Goal: Find specific fact: Find specific fact

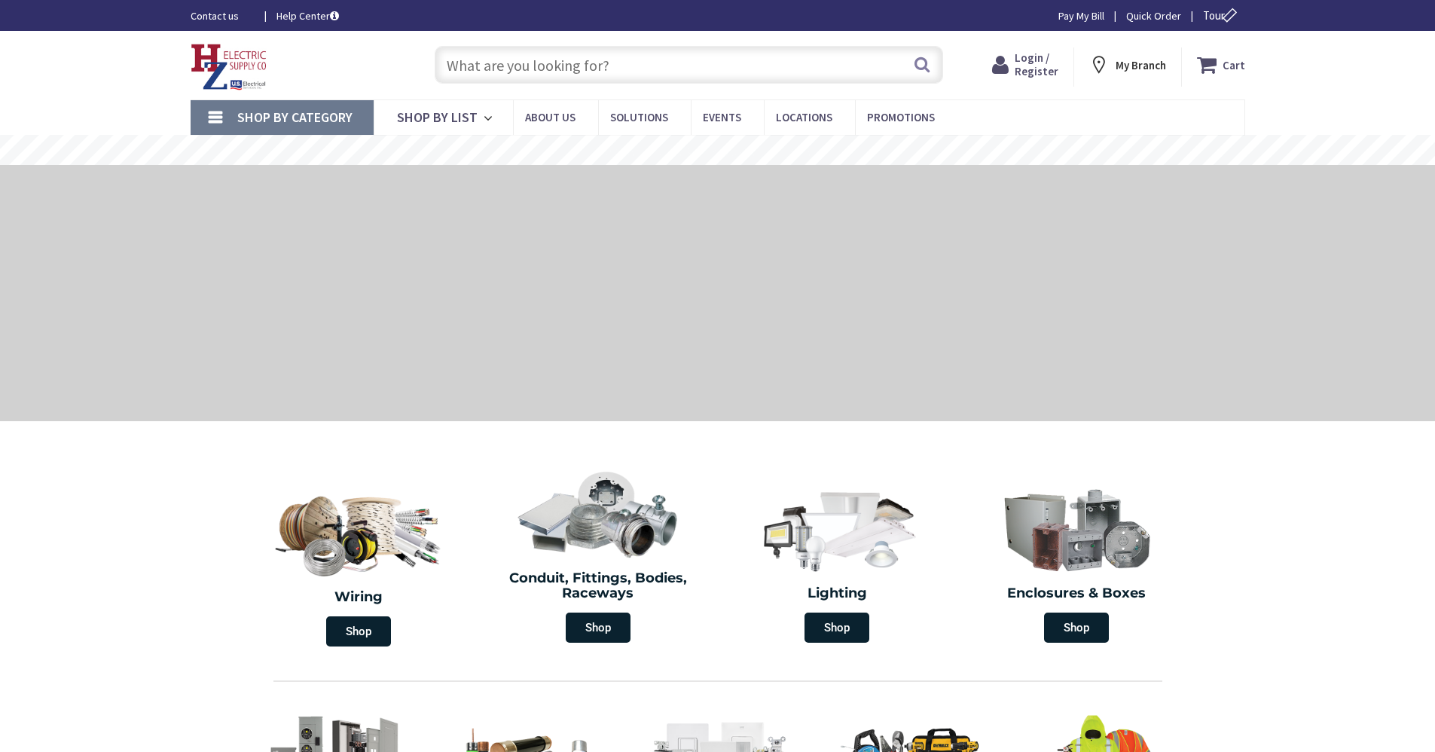
click at [482, 73] on input "text" at bounding box center [689, 65] width 508 height 38
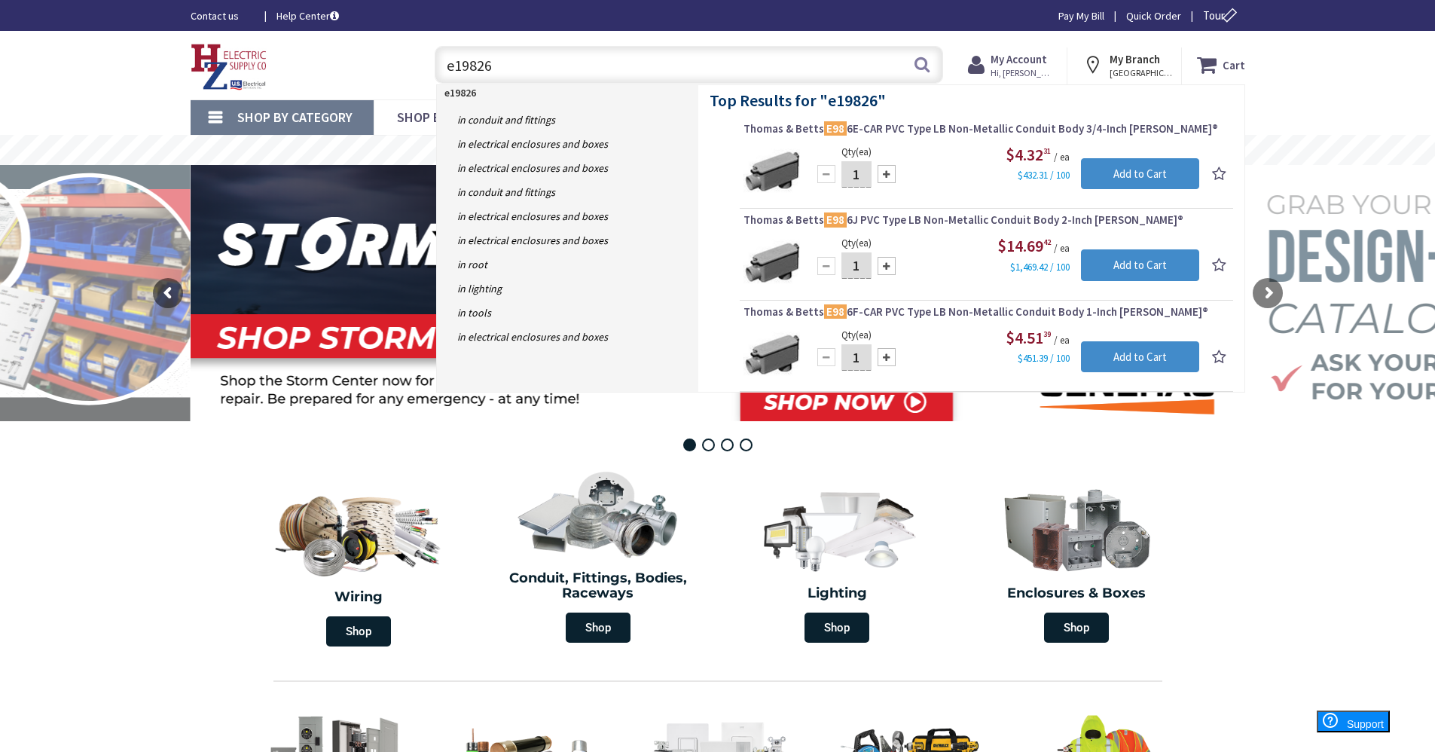
type input "e198260"
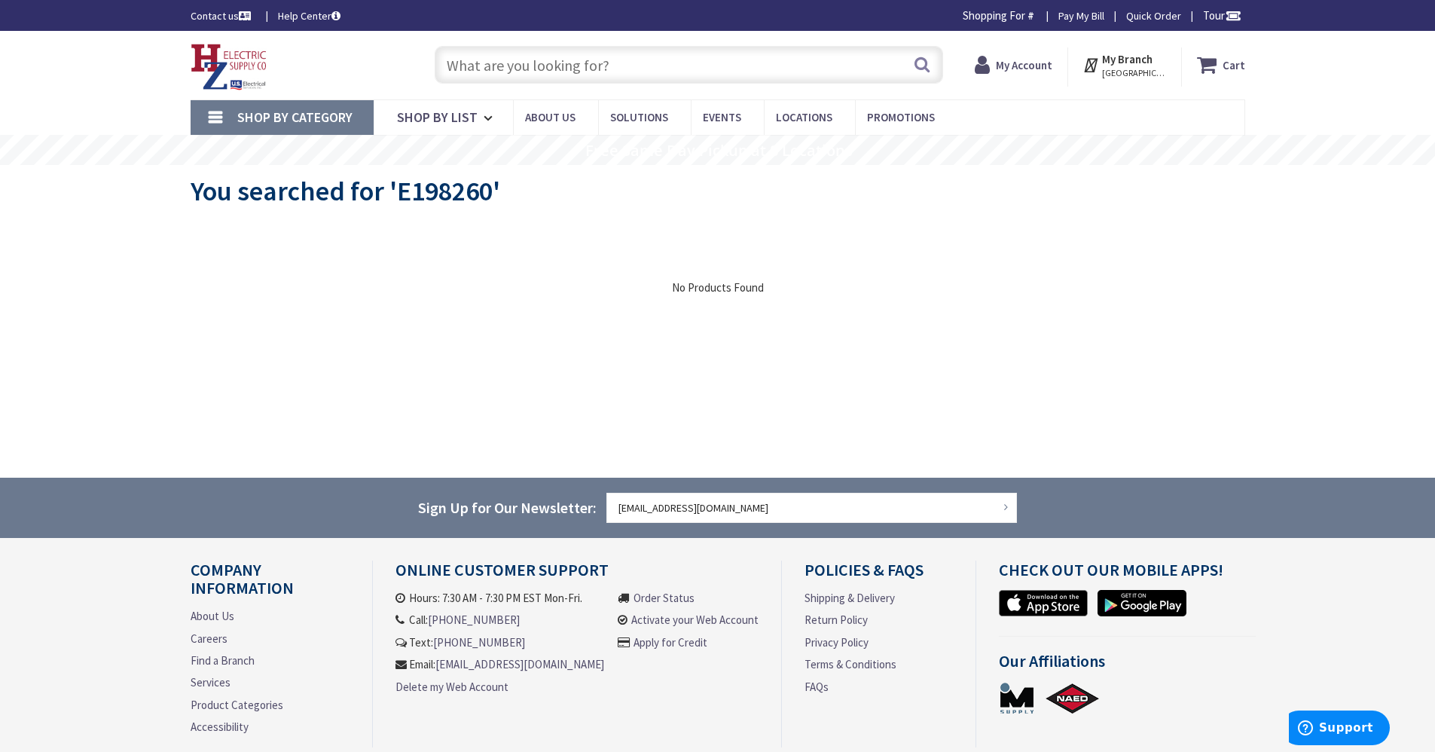
click at [624, 77] on input "text" at bounding box center [689, 65] width 508 height 38
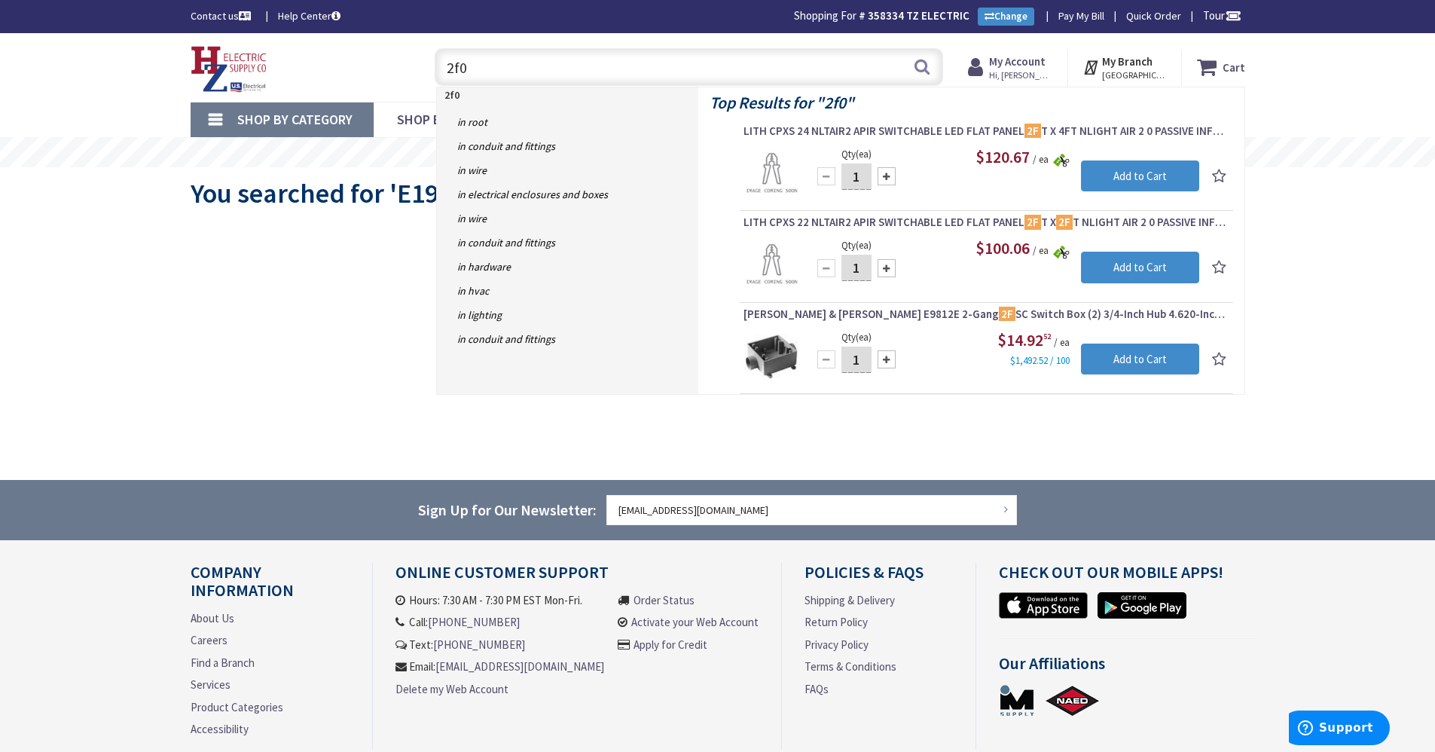
type input "2f08"
